Goal: Task Accomplishment & Management: Use online tool/utility

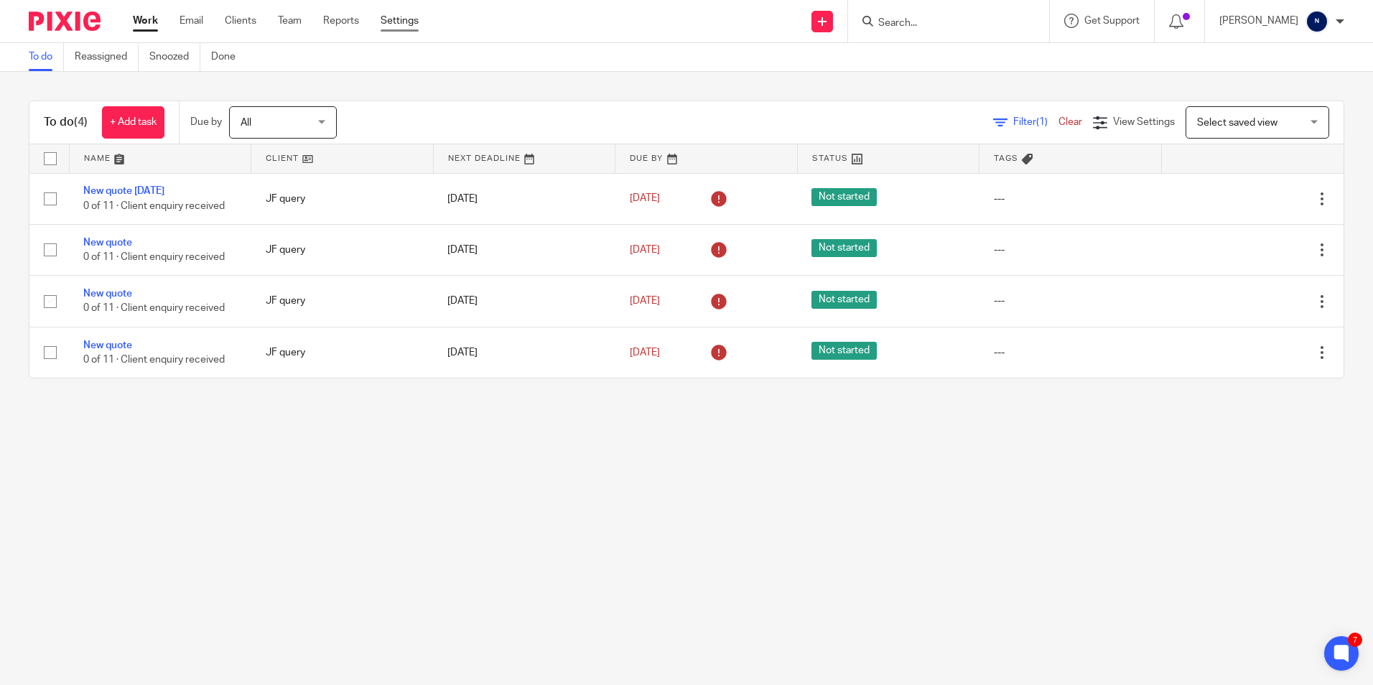
click at [387, 18] on link "Settings" at bounding box center [400, 21] width 38 height 14
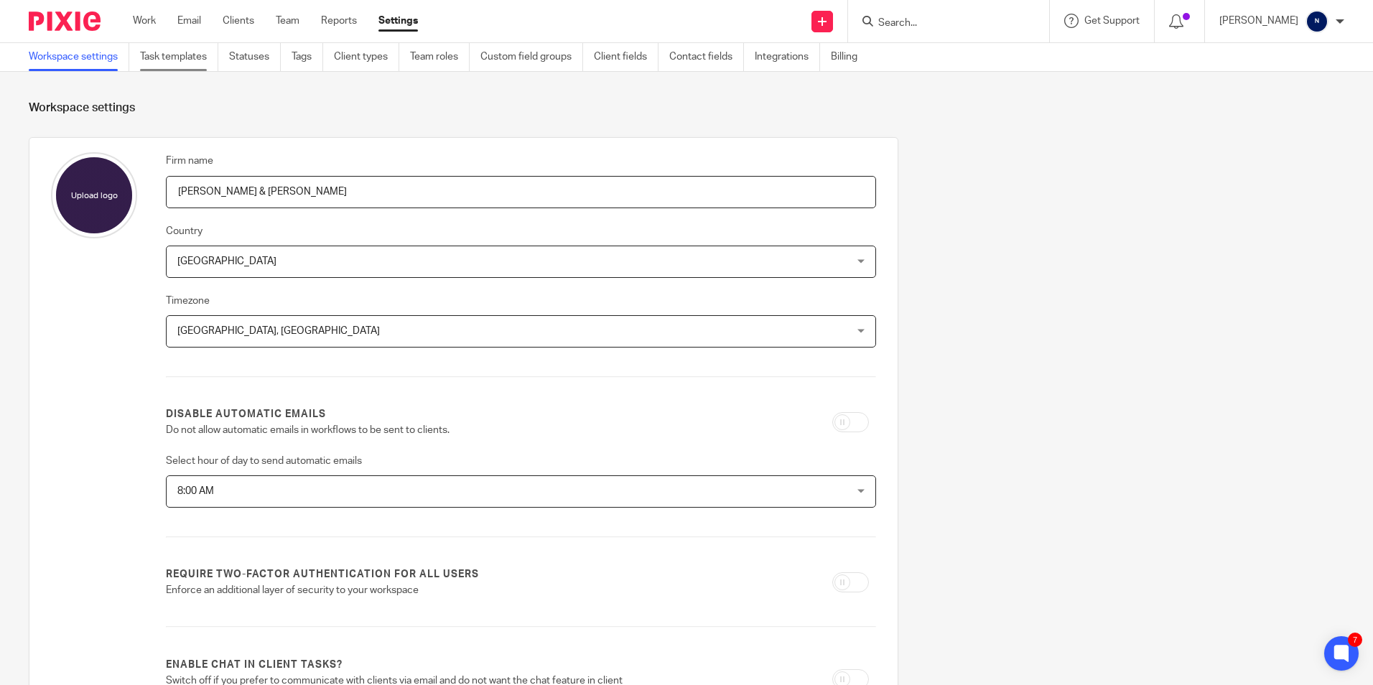
click at [187, 63] on link "Task templates" at bounding box center [179, 57] width 78 height 28
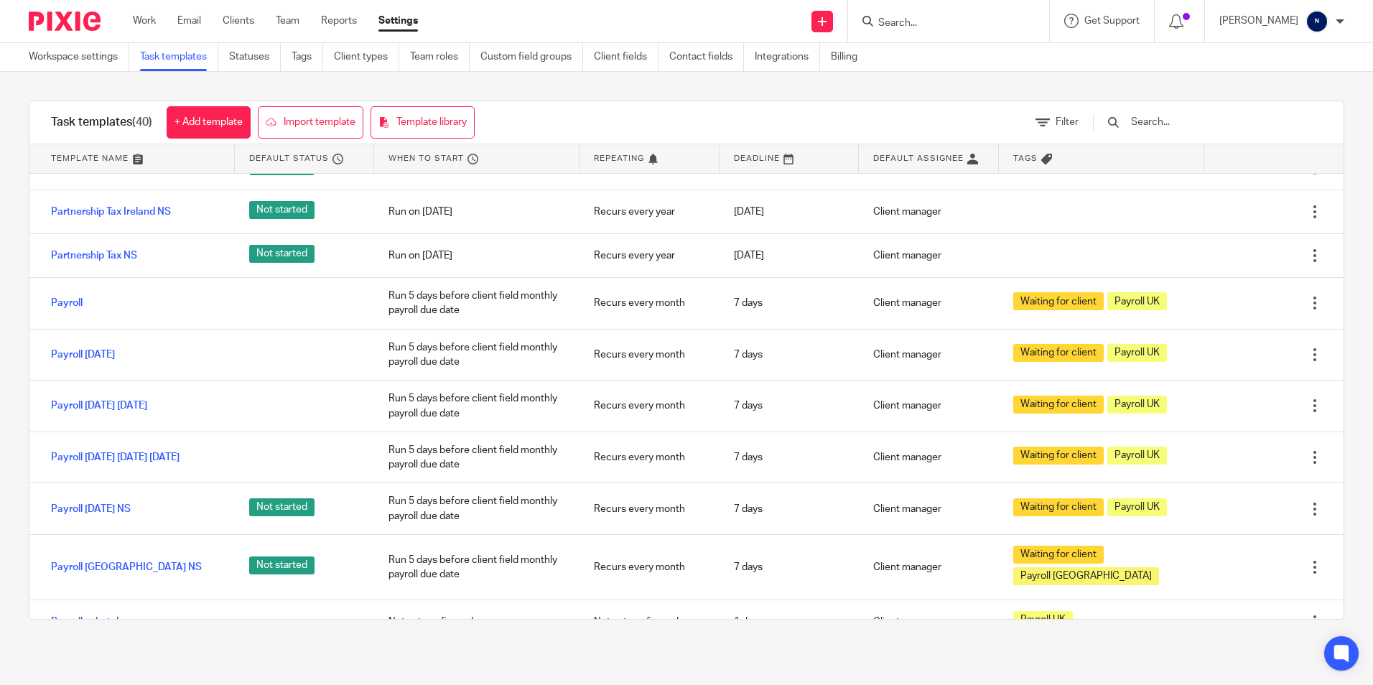
scroll to position [646, 0]
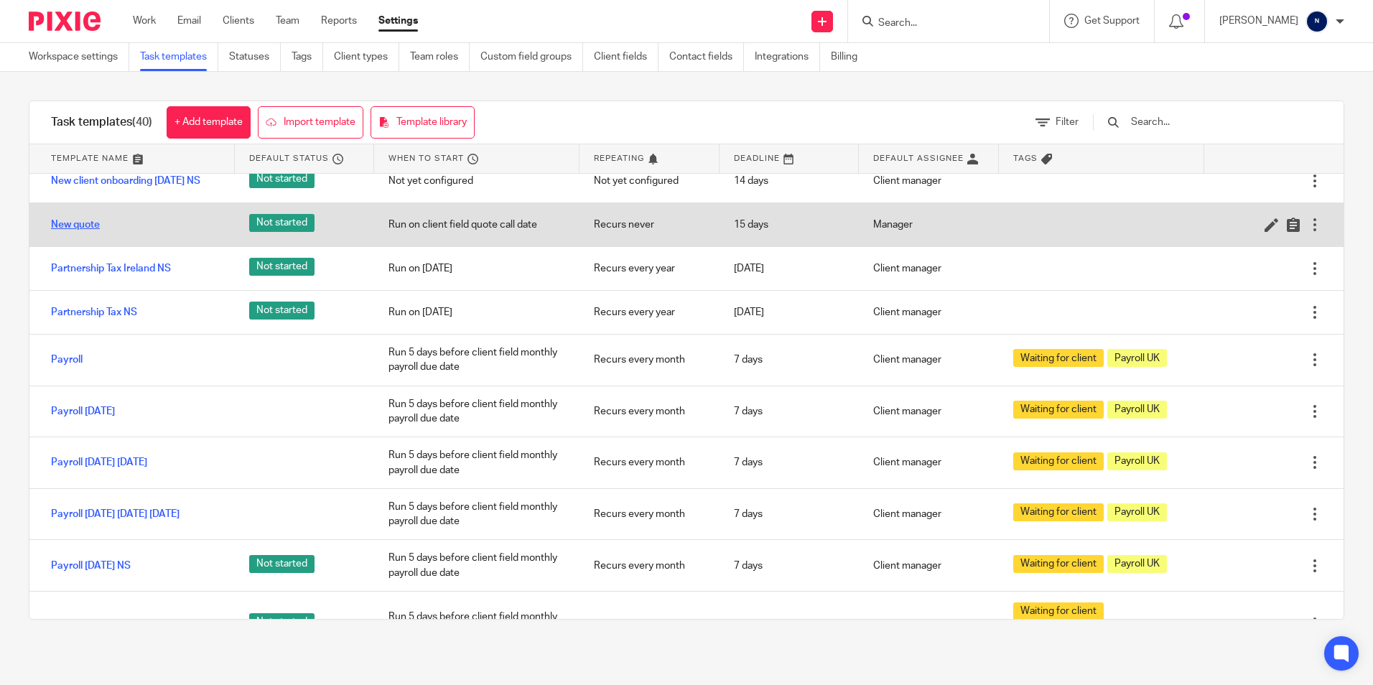
click at [82, 232] on link "New quote" at bounding box center [75, 225] width 49 height 14
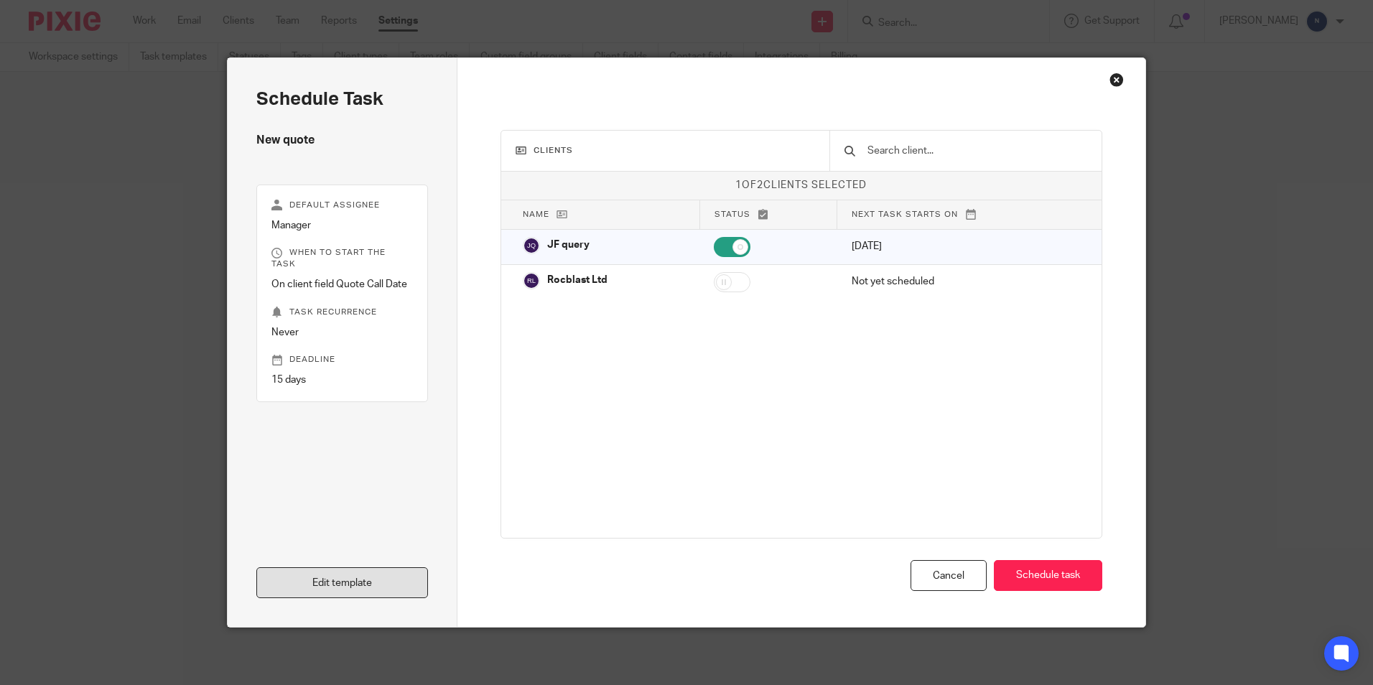
click at [305, 580] on link "Edit template" at bounding box center [342, 582] width 172 height 31
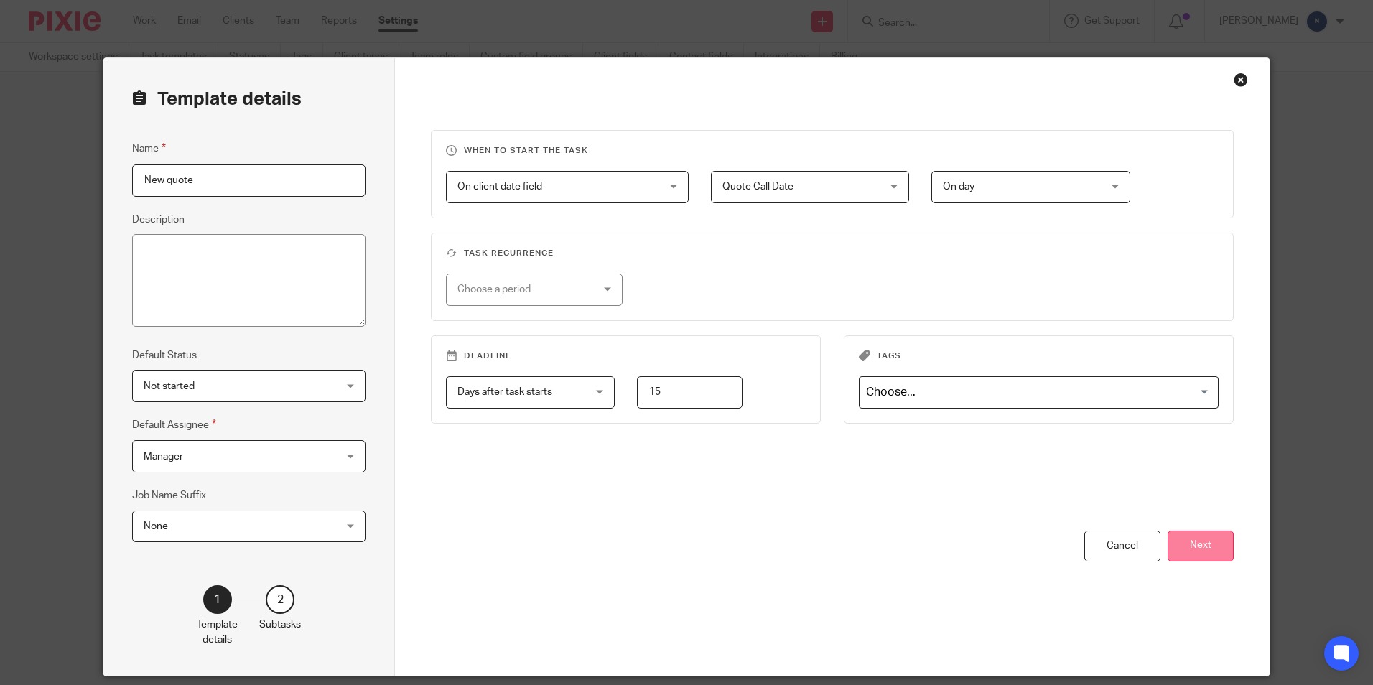
click at [1187, 547] on button "Next" at bounding box center [1201, 546] width 66 height 31
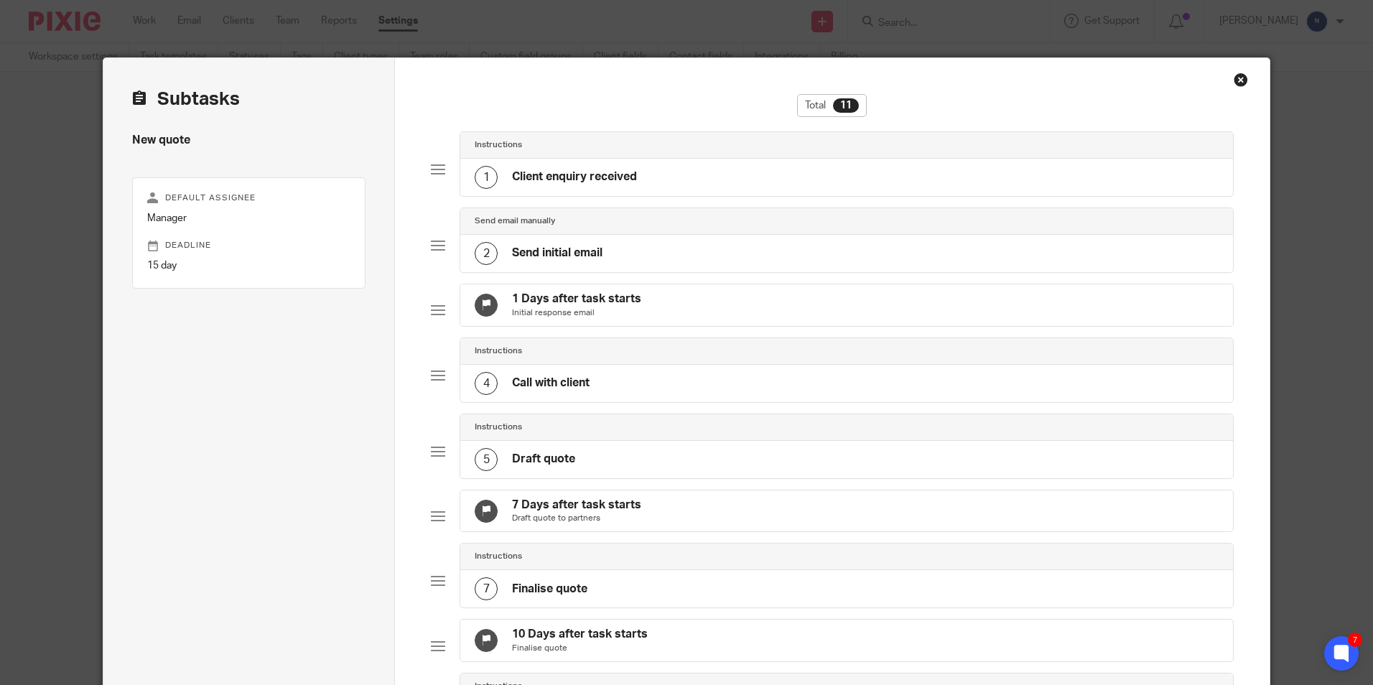
click at [511, 244] on div "2 Send initial email" at bounding box center [539, 253] width 128 height 23
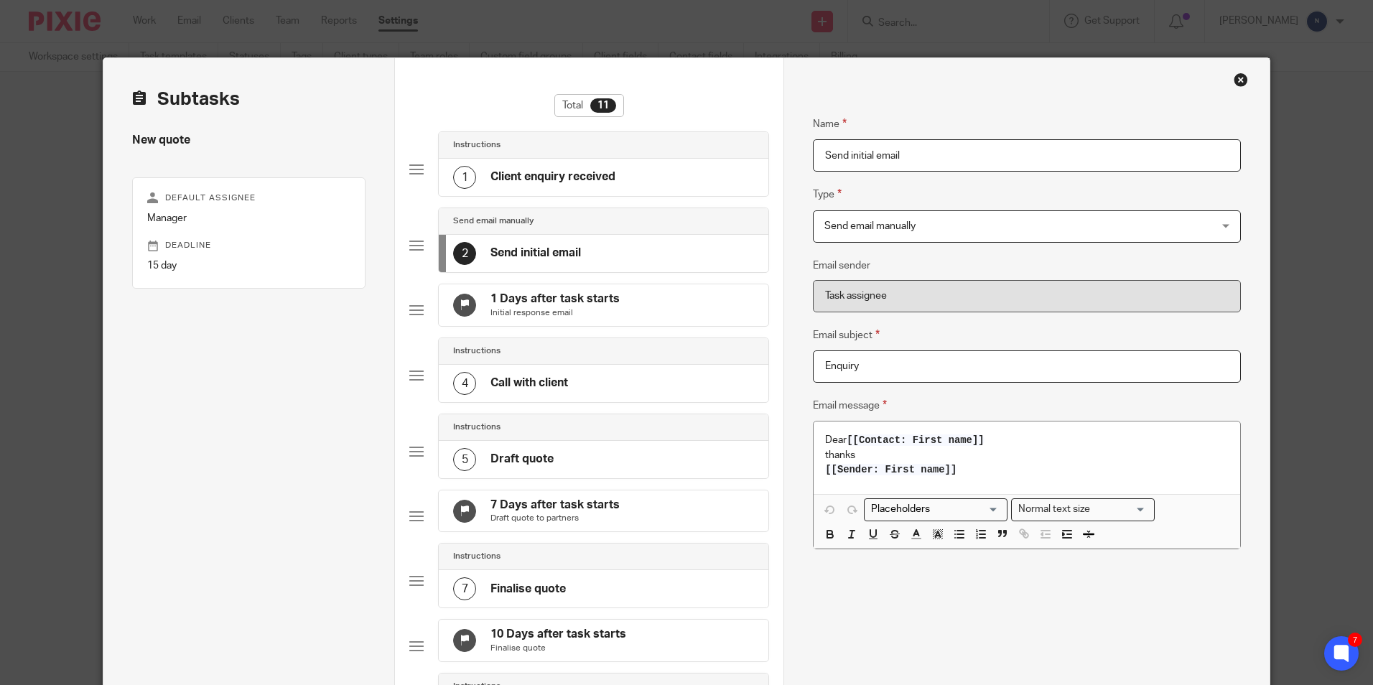
click at [646, 402] on div "4 Call with client" at bounding box center [604, 383] width 330 height 37
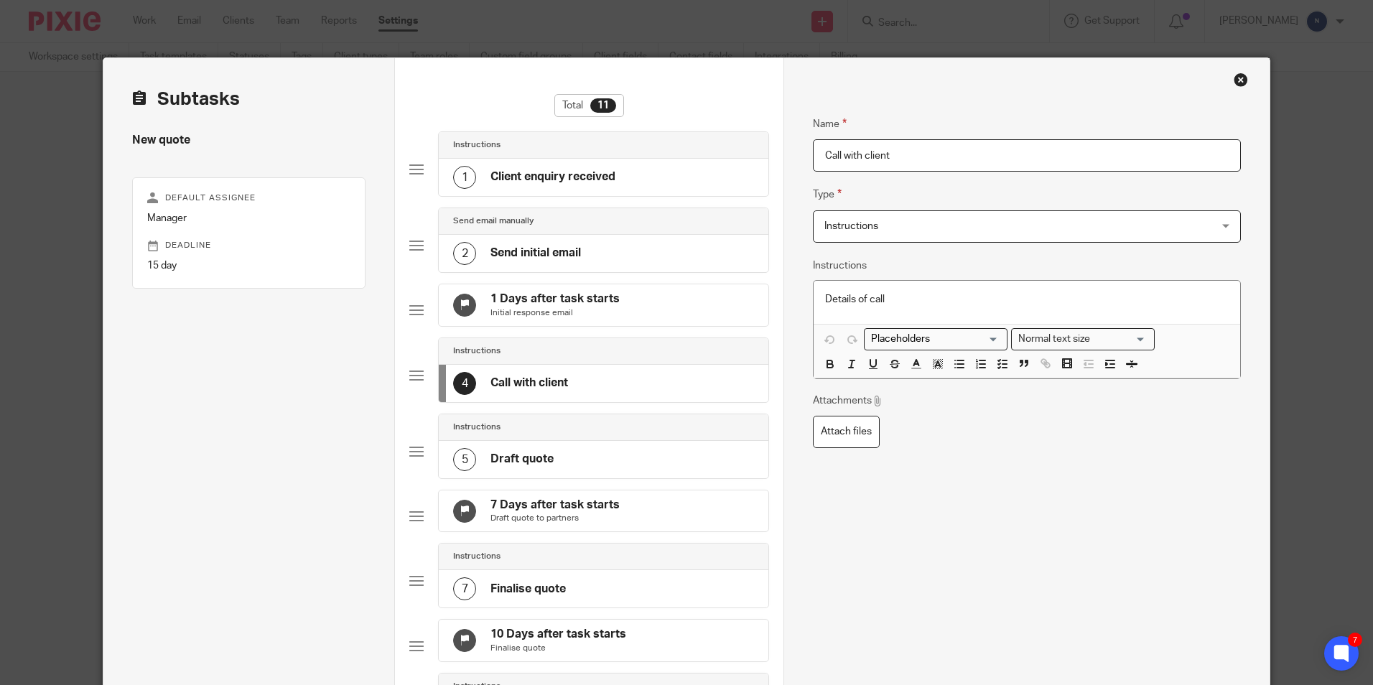
click at [586, 433] on div "Instructions" at bounding box center [603, 427] width 301 height 11
click at [1234, 78] on div "Close this dialog window" at bounding box center [1241, 80] width 14 height 14
